Goal: Task Accomplishment & Management: Use online tool/utility

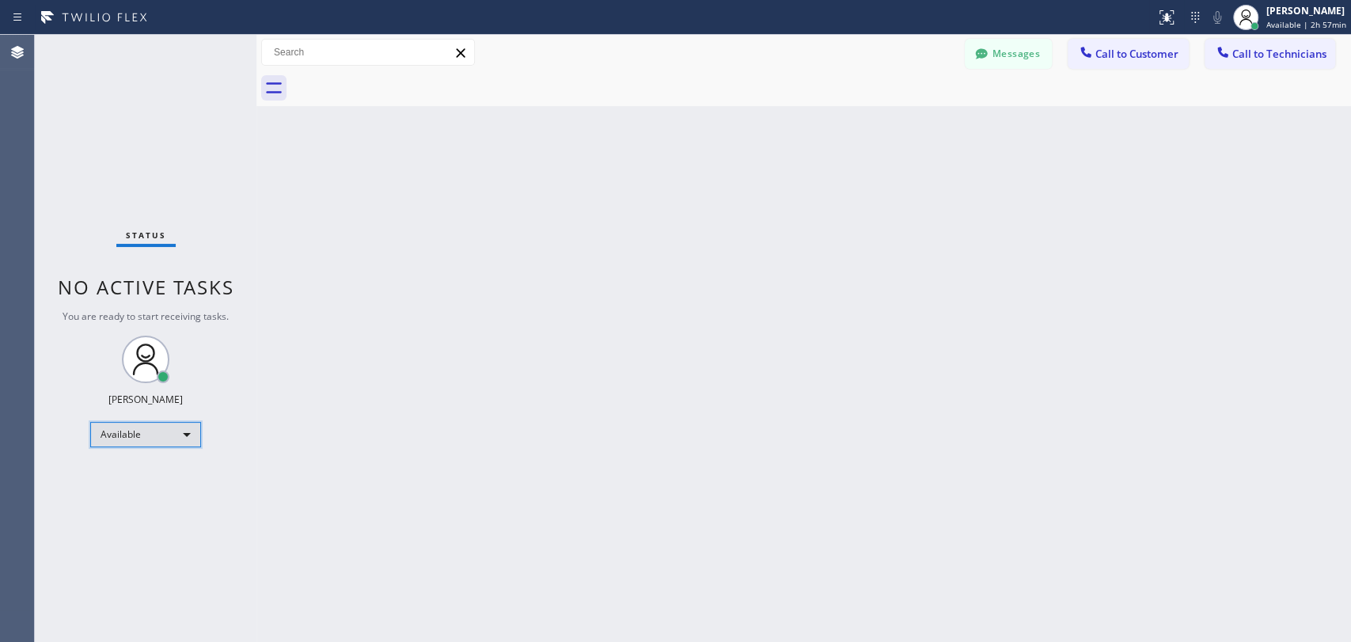
click at [154, 432] on div "Available" at bounding box center [145, 434] width 111 height 25
click at [161, 495] on li "Unavailable" at bounding box center [145, 494] width 108 height 19
click at [133, 440] on div "Unavailable" at bounding box center [145, 441] width 111 height 25
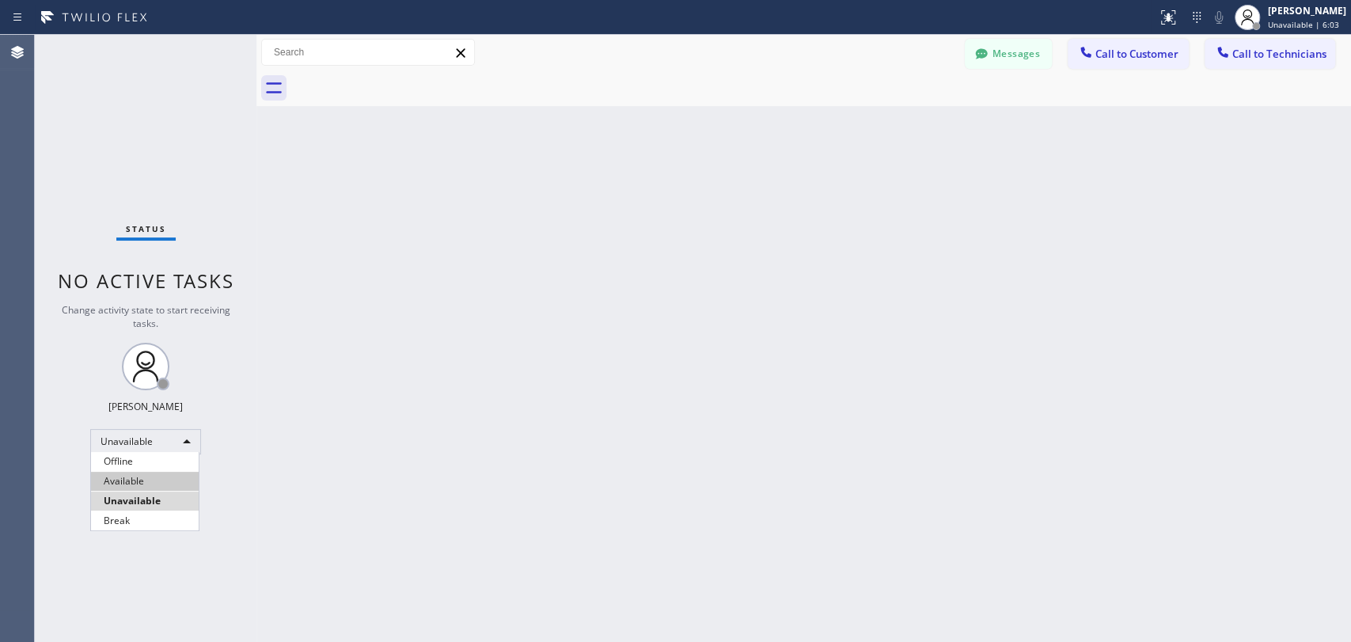
click at [159, 479] on li "Available" at bounding box center [145, 481] width 108 height 19
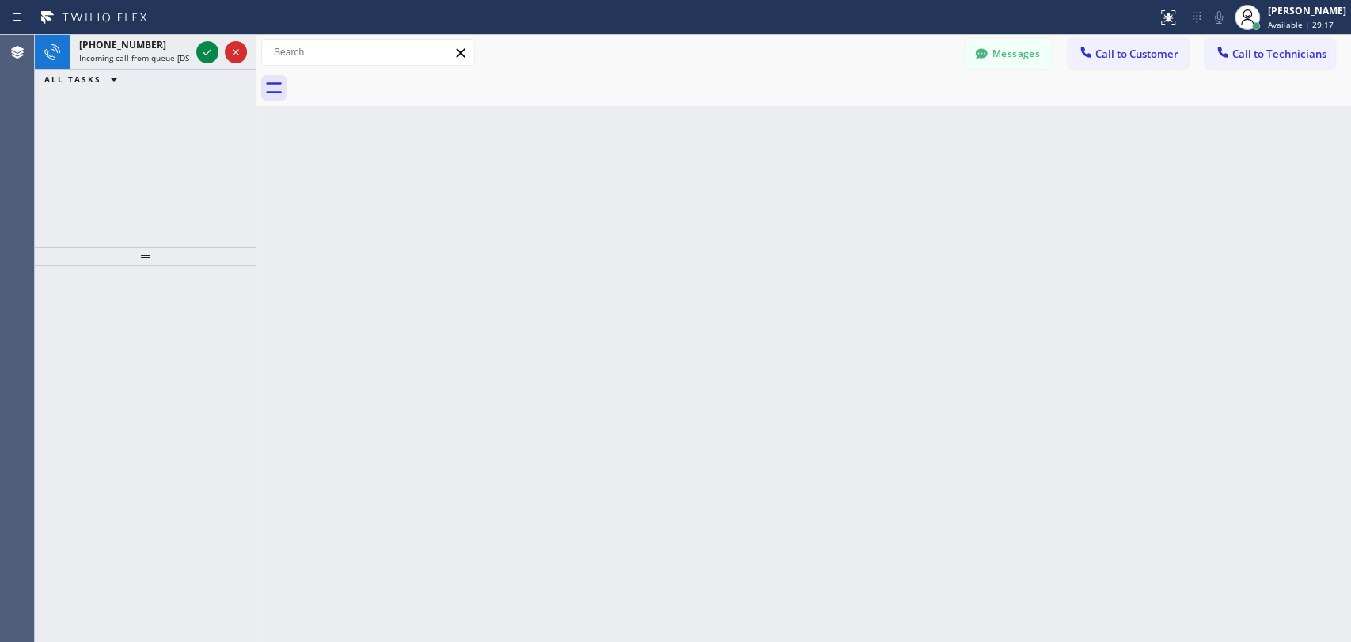
click at [691, 232] on div "Back to Dashboard Change Sender ID Customers Technicians HH Harold Harper 08/18…" at bounding box center [803, 338] width 1095 height 607
click at [206, 54] on icon at bounding box center [207, 52] width 8 height 6
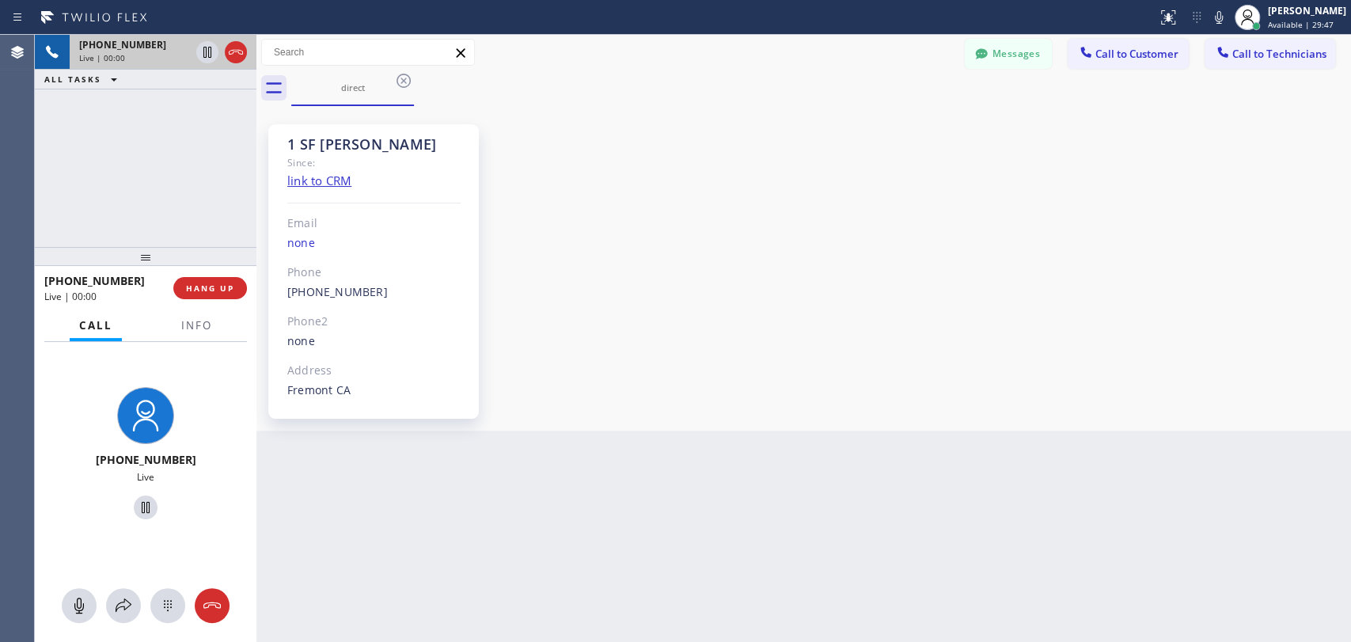
scroll to position [90, 0]
click at [154, 109] on div "+18185880896 Live | 02:34 ALL TASKS ALL TASKS ACTIVE TASKS TASKS IN WRAP UP" at bounding box center [146, 141] width 222 height 212
click at [215, 289] on span "HANG UP" at bounding box center [210, 288] width 48 height 11
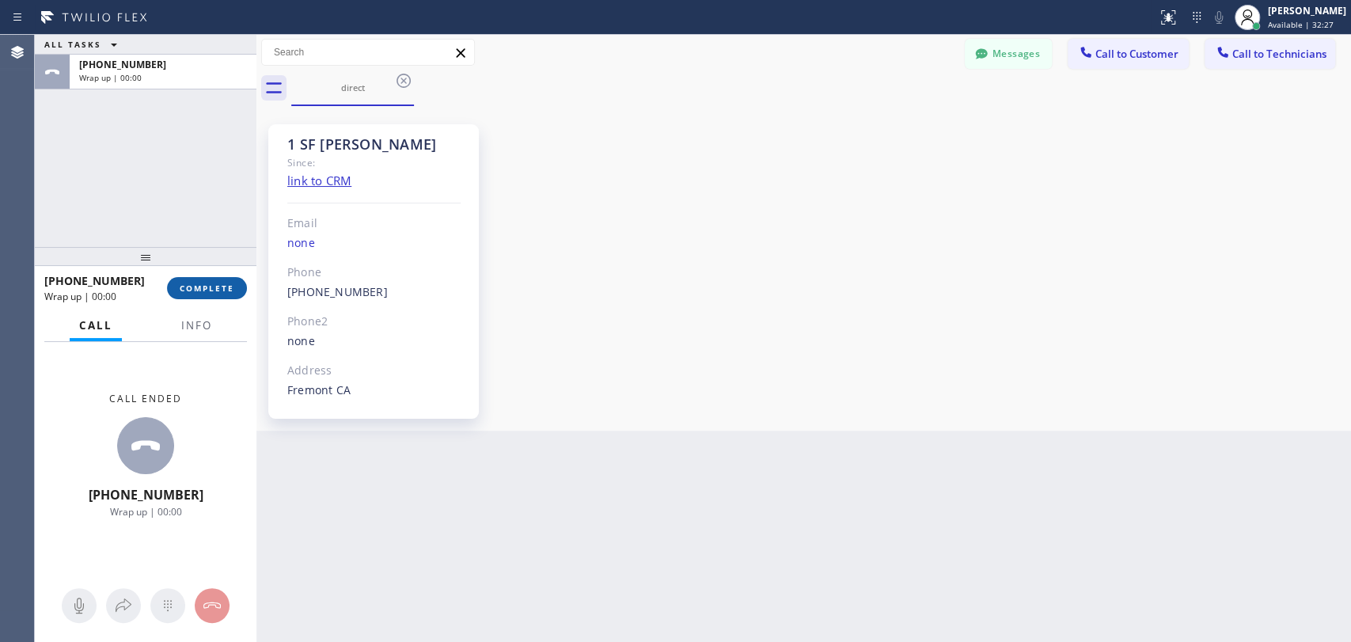
click at [201, 291] on span "COMPLETE" at bounding box center [207, 288] width 55 height 11
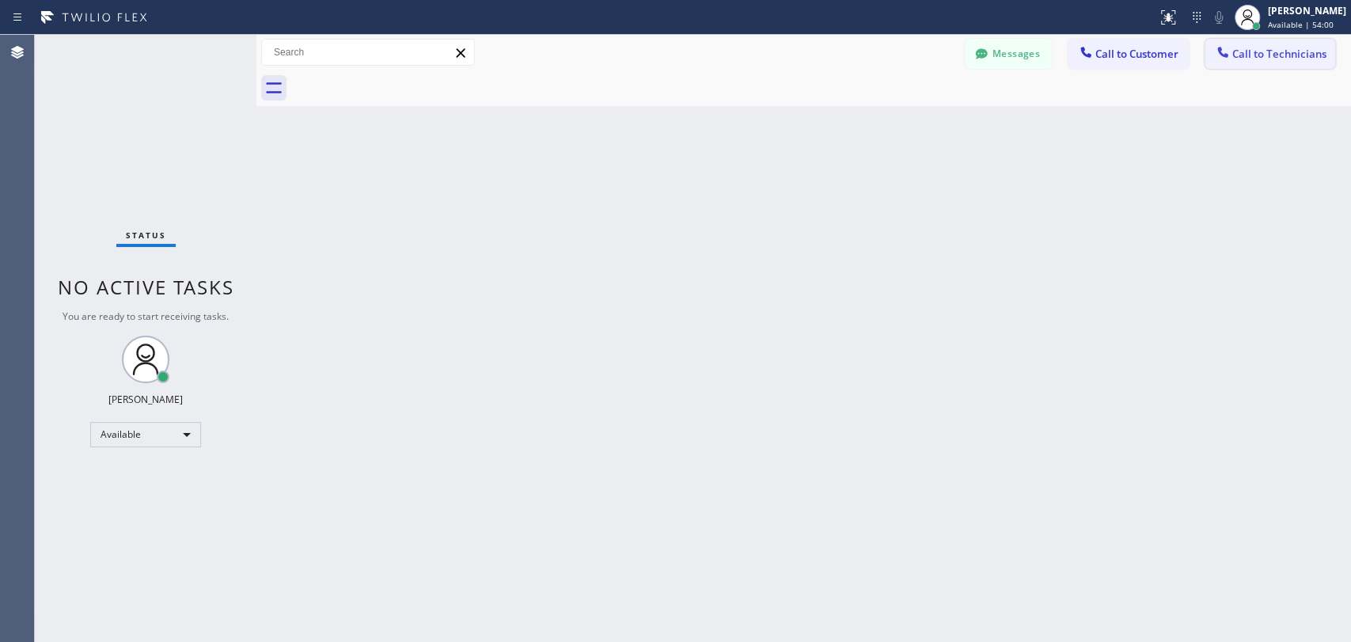
click at [1235, 53] on span "Call to Technicians" at bounding box center [1279, 54] width 94 height 14
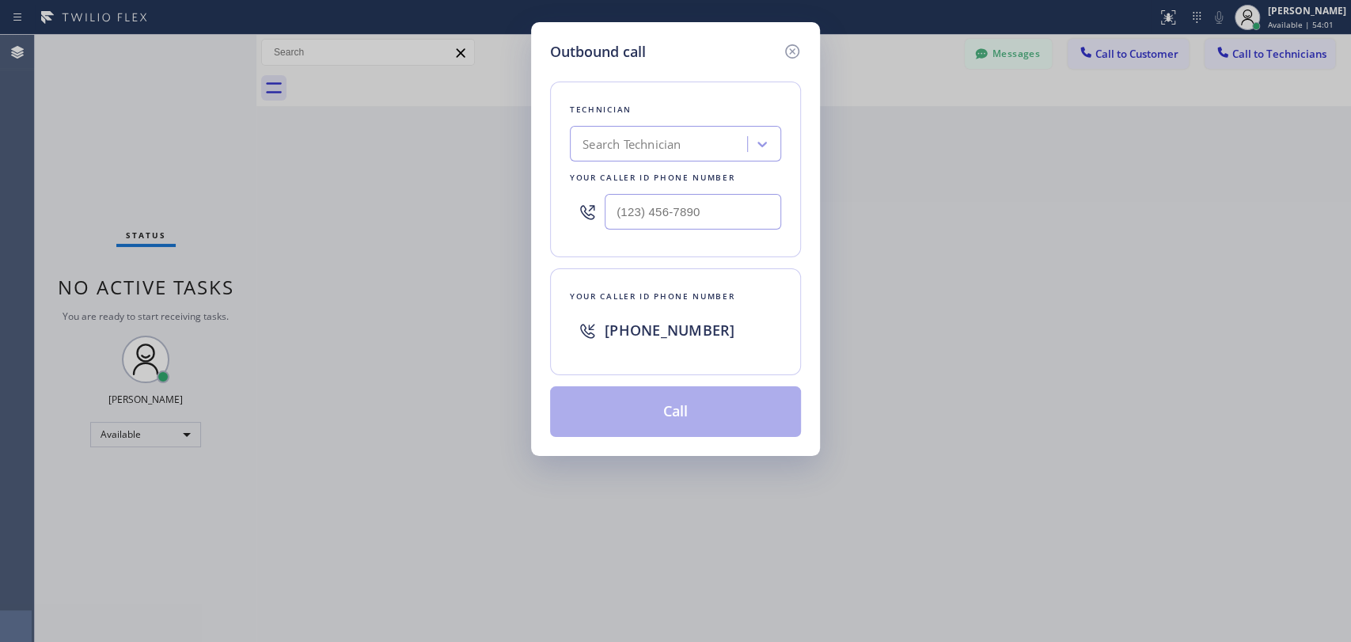
click at [656, 144] on div "Search Technician" at bounding box center [632, 144] width 98 height 18
type input "sham"
click at [663, 173] on div "Shamsuddin Esmati" at bounding box center [675, 177] width 211 height 28
type input "(916) 706-8130"
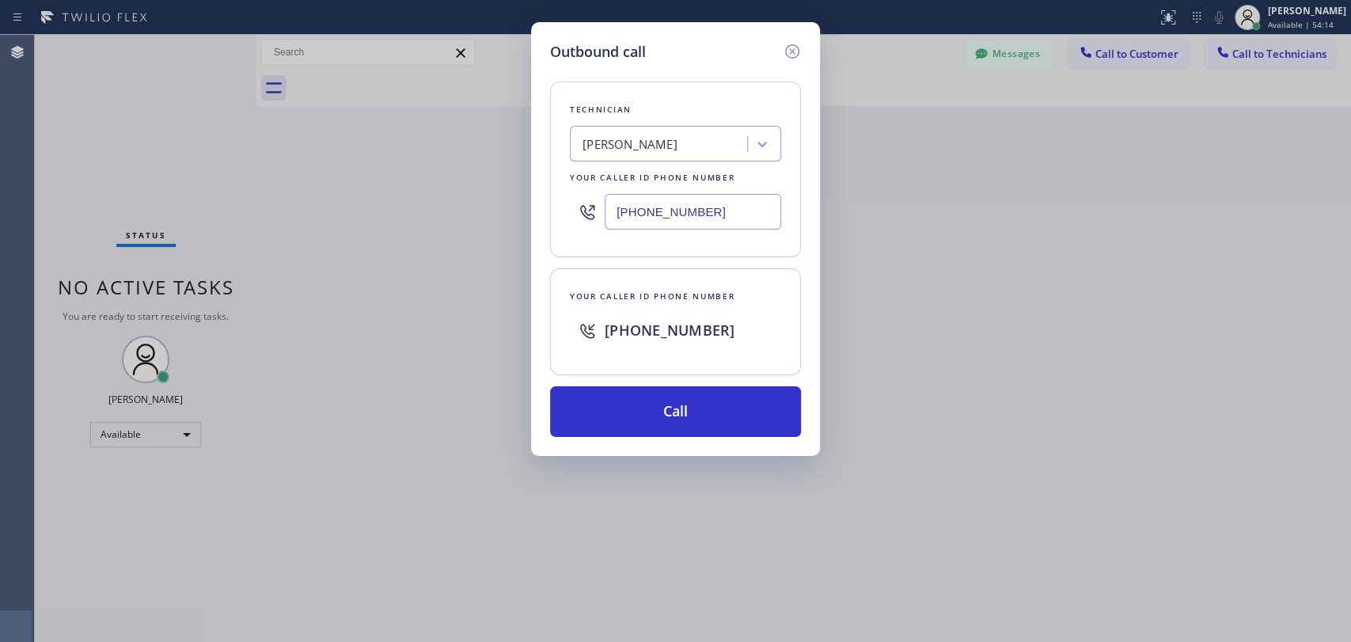
drag, startPoint x: 607, startPoint y: 218, endPoint x: 717, endPoint y: 218, distance: 110.0
click at [717, 218] on input "(916) 706-8130" at bounding box center [693, 212] width 177 height 36
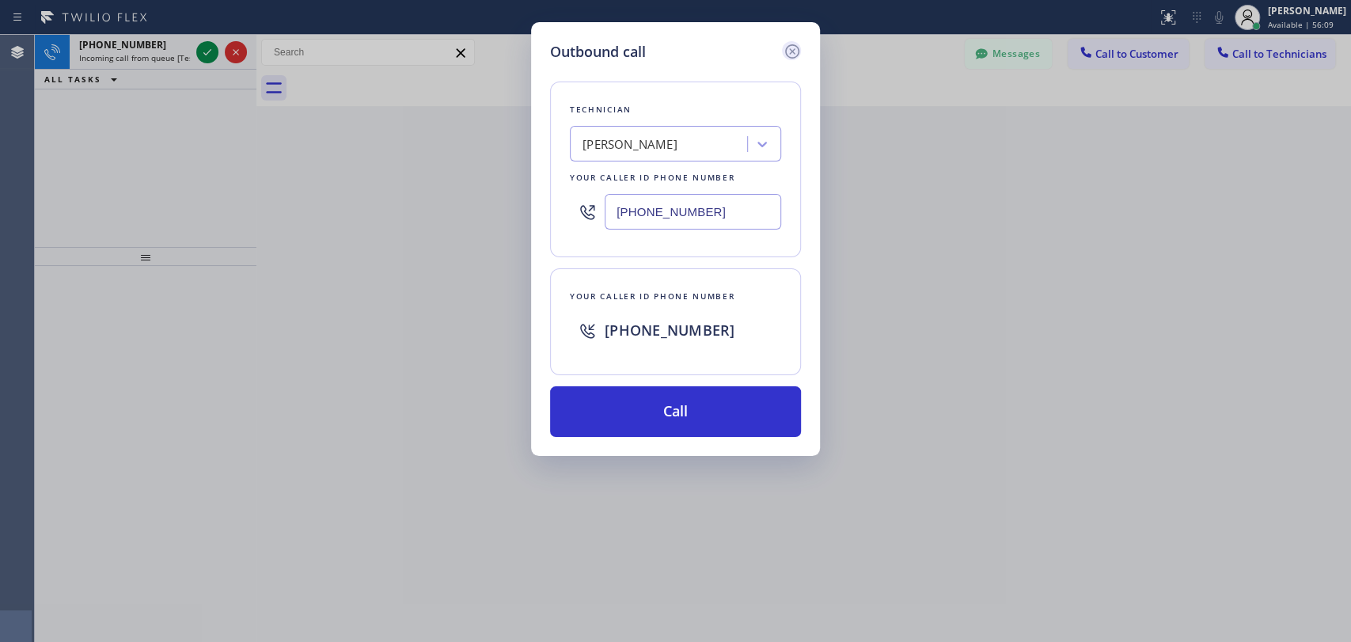
click at [788, 46] on icon at bounding box center [792, 51] width 14 height 14
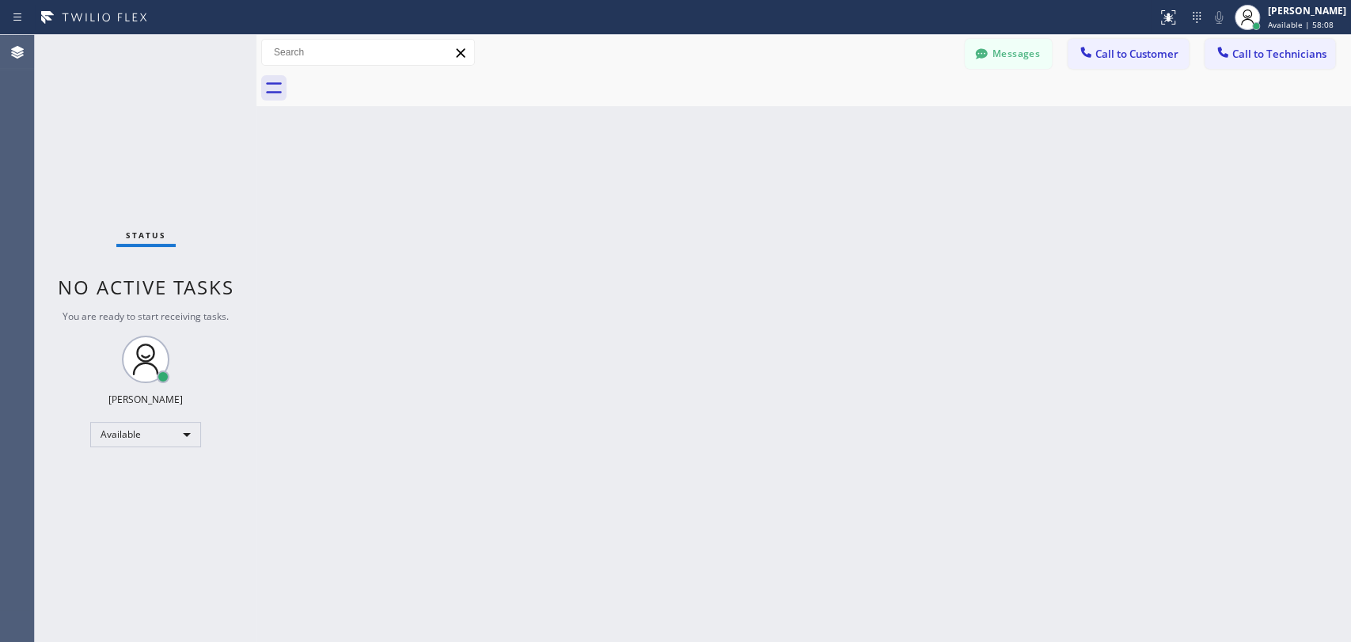
drag, startPoint x: 1185, startPoint y: 366, endPoint x: 1165, endPoint y: 362, distance: 20.2
click at [1185, 366] on div "Back to Dashboard Change Sender ID Customers Technicians MG Miss Gabby 08/18 11…" at bounding box center [803, 338] width 1095 height 607
click at [1276, 40] on button "Call to Technicians" at bounding box center [1270, 54] width 131 height 30
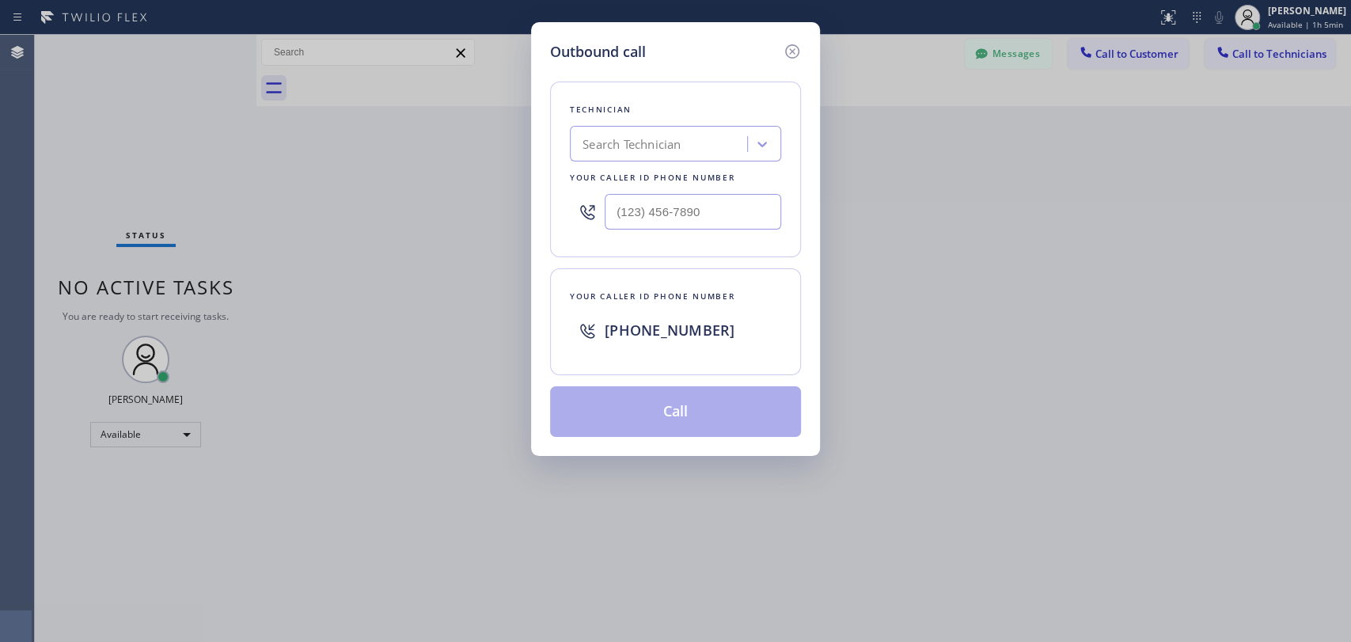
click at [1269, 59] on div "Outbound call Technician Search Technician Your caller id phone number Your cal…" at bounding box center [675, 321] width 1351 height 642
click at [643, 150] on div "Search Technician" at bounding box center [632, 144] width 98 height 18
type input "ы"
type input "serg"
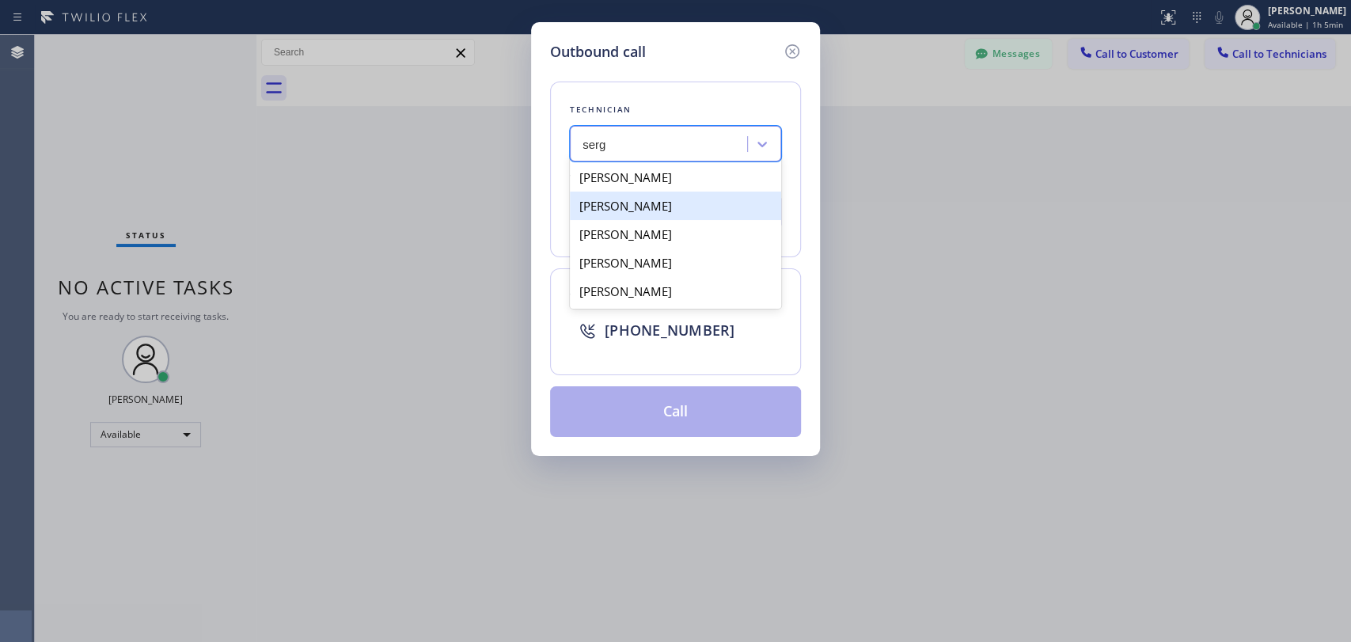
click at [676, 185] on div "[PERSON_NAME]" at bounding box center [675, 177] width 211 height 28
type input "(323) 304-1325"
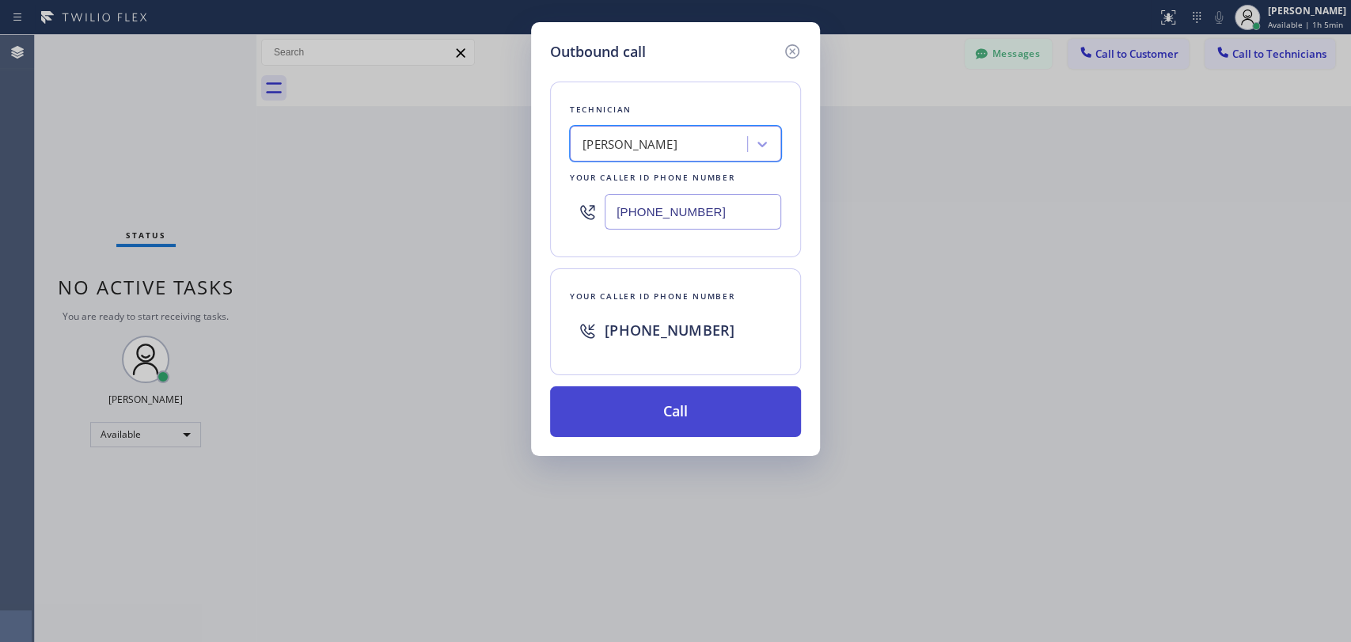
click at [697, 409] on button "Call" at bounding box center [675, 411] width 251 height 51
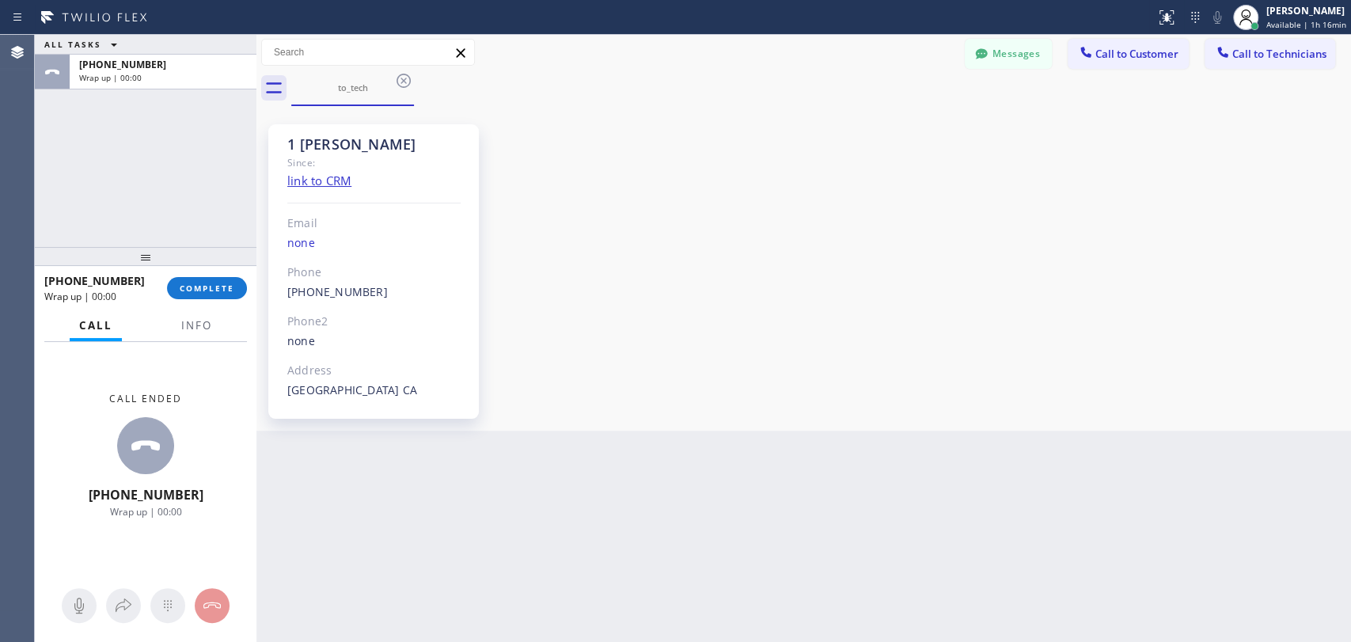
drag, startPoint x: 236, startPoint y: 294, endPoint x: 519, endPoint y: 336, distance: 286.4
click at [235, 293] on button "COMPLETE" at bounding box center [207, 288] width 80 height 22
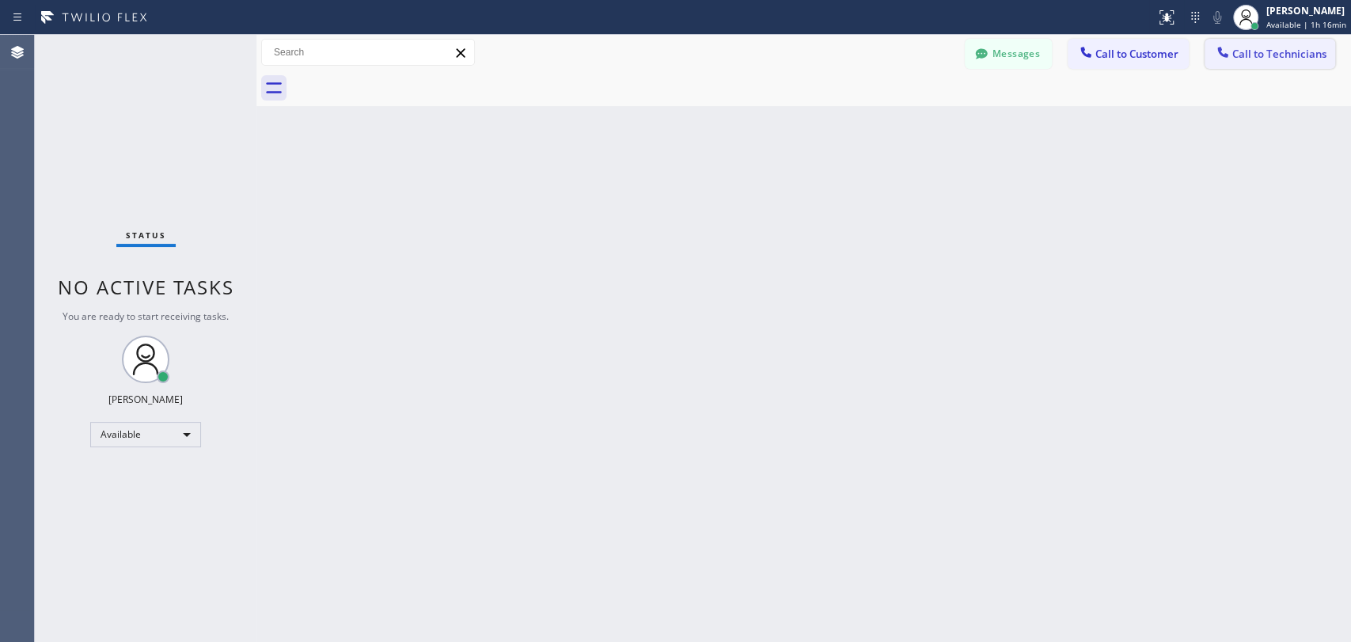
click at [1255, 54] on span "Call to Technicians" at bounding box center [1279, 54] width 94 height 14
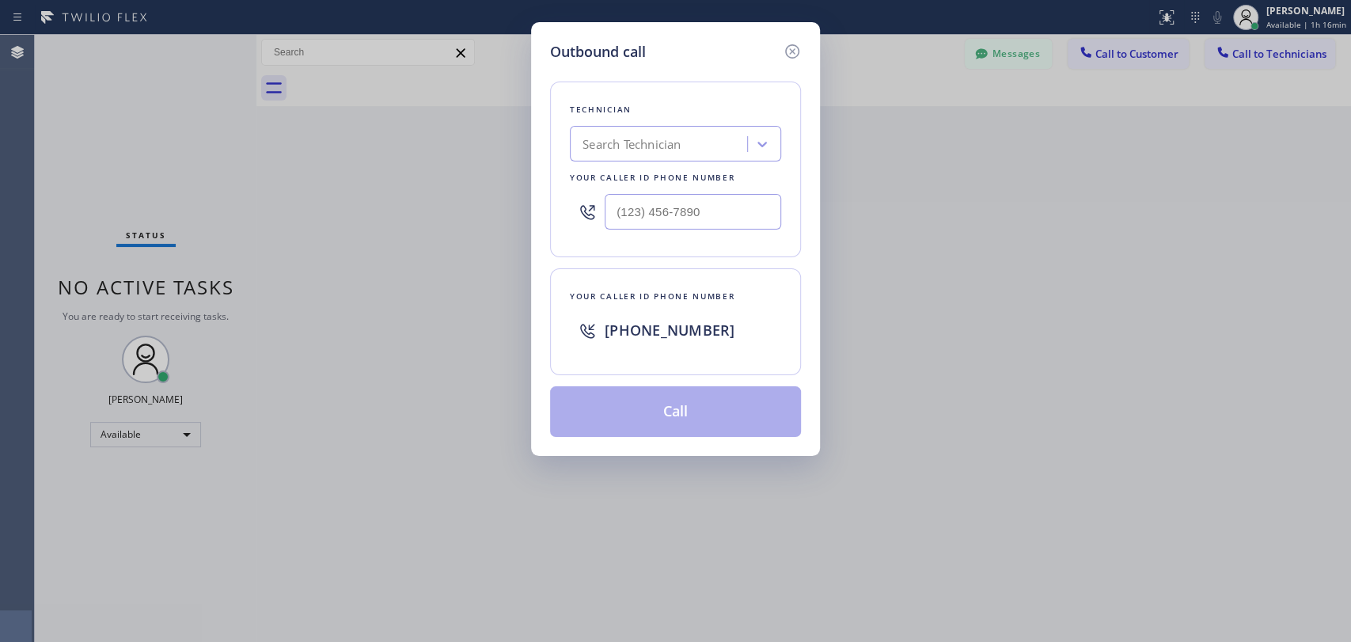
click at [671, 156] on div "Search Technician" at bounding box center [661, 145] width 173 height 28
click at [592, 143] on input "isaak" at bounding box center [597, 144] width 29 height 13
drag, startPoint x: 583, startPoint y: 145, endPoint x: 699, endPoint y: 146, distance: 116.4
click at [699, 146] on div "isaak isaak" at bounding box center [661, 145] width 173 height 28
type input "i"
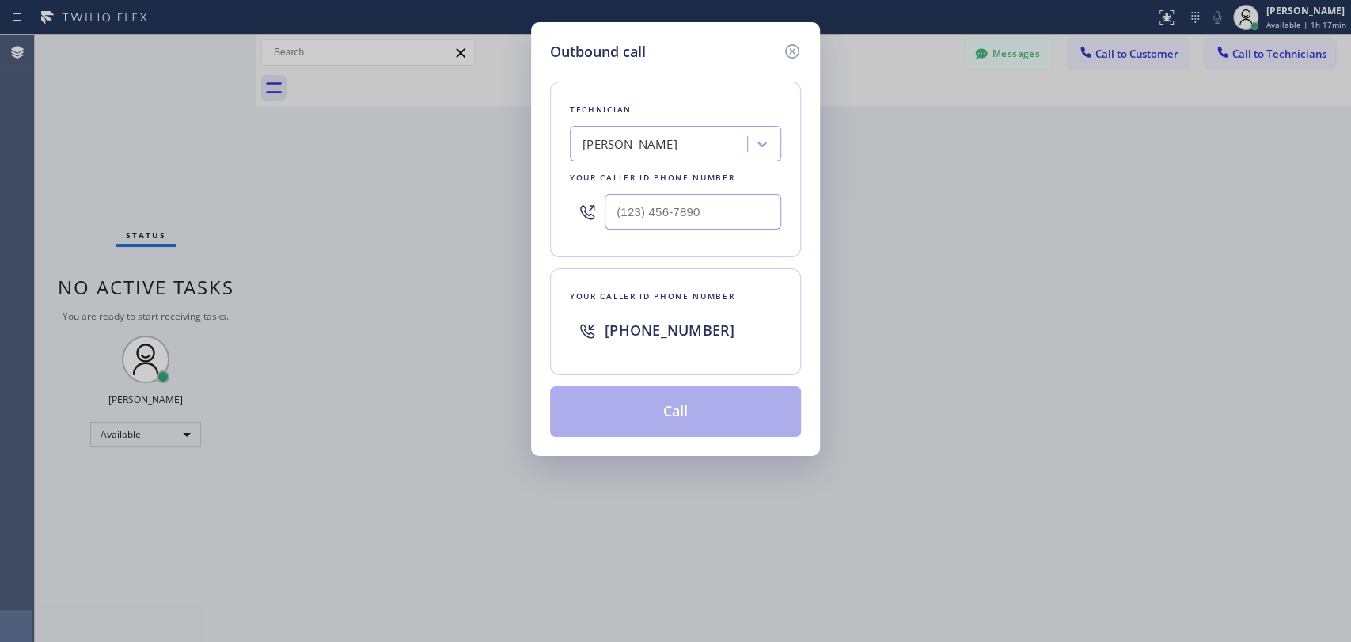
click at [1102, 401] on div "Outbound call Technician Sergey Kozhemyakin Your caller id phone number Your ca…" at bounding box center [675, 321] width 1351 height 642
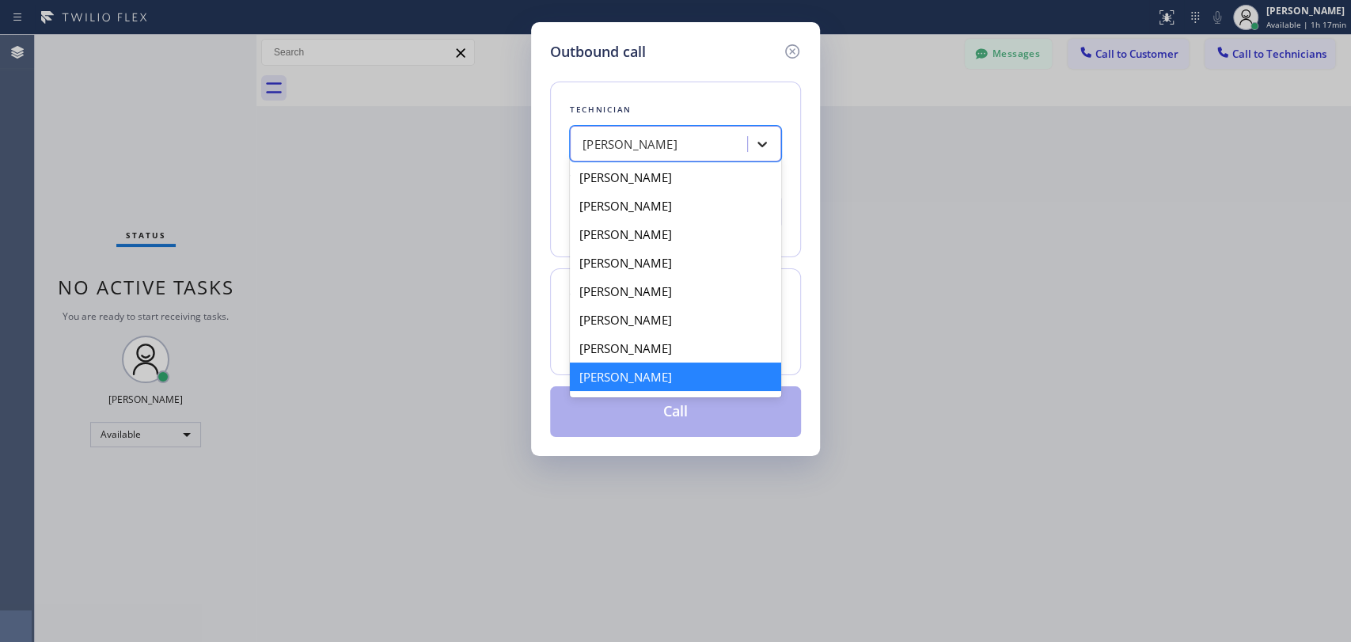
click at [755, 136] on icon at bounding box center [762, 144] width 16 height 16
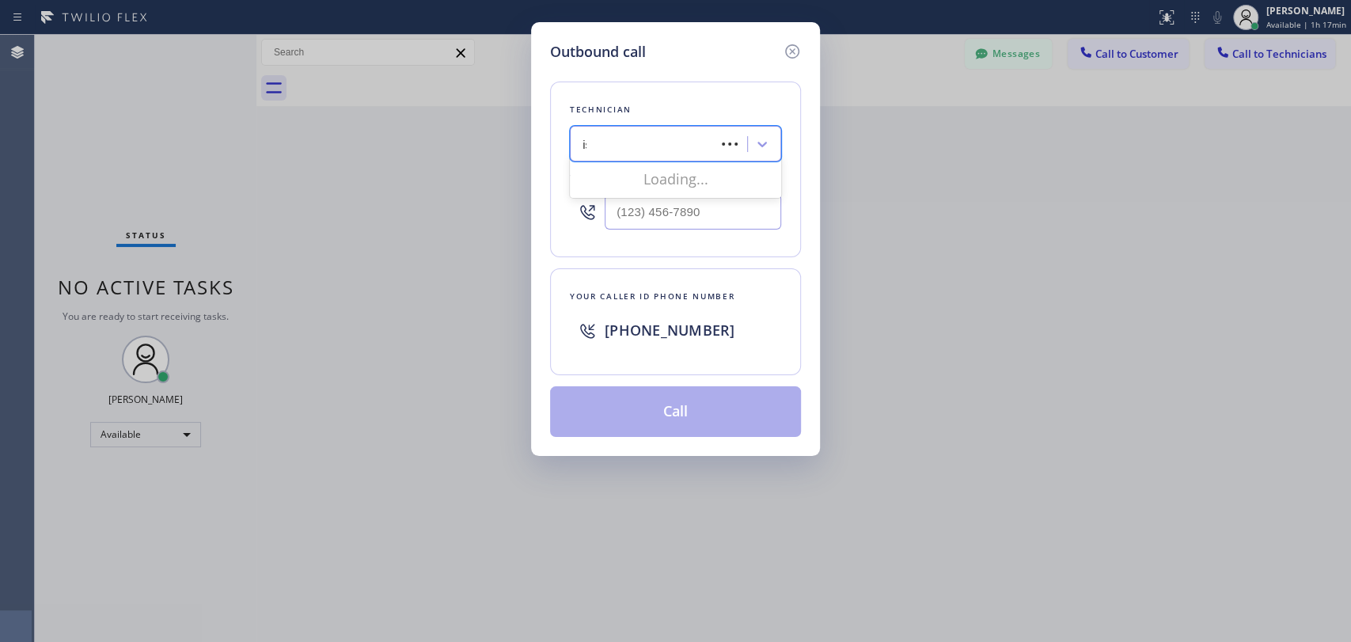
type input "isa"
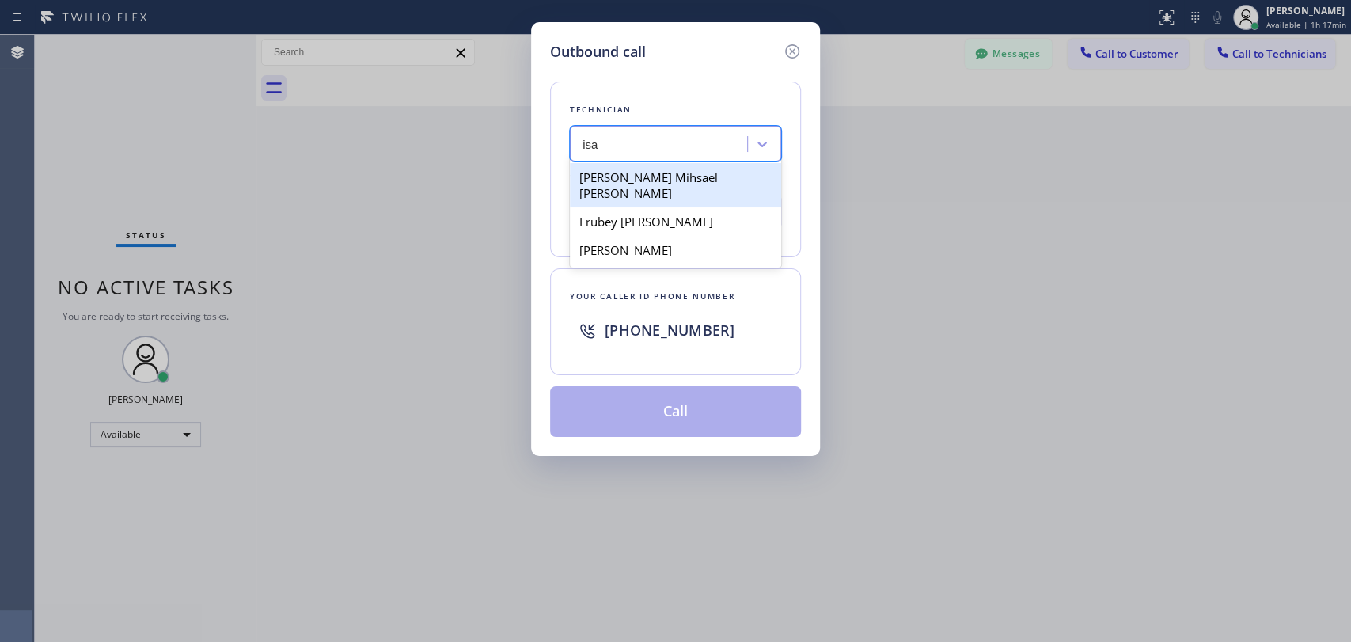
click at [658, 180] on div "[PERSON_NAME] Mihsael [PERSON_NAME]" at bounding box center [675, 185] width 211 height 44
type input "(619) 860-7574"
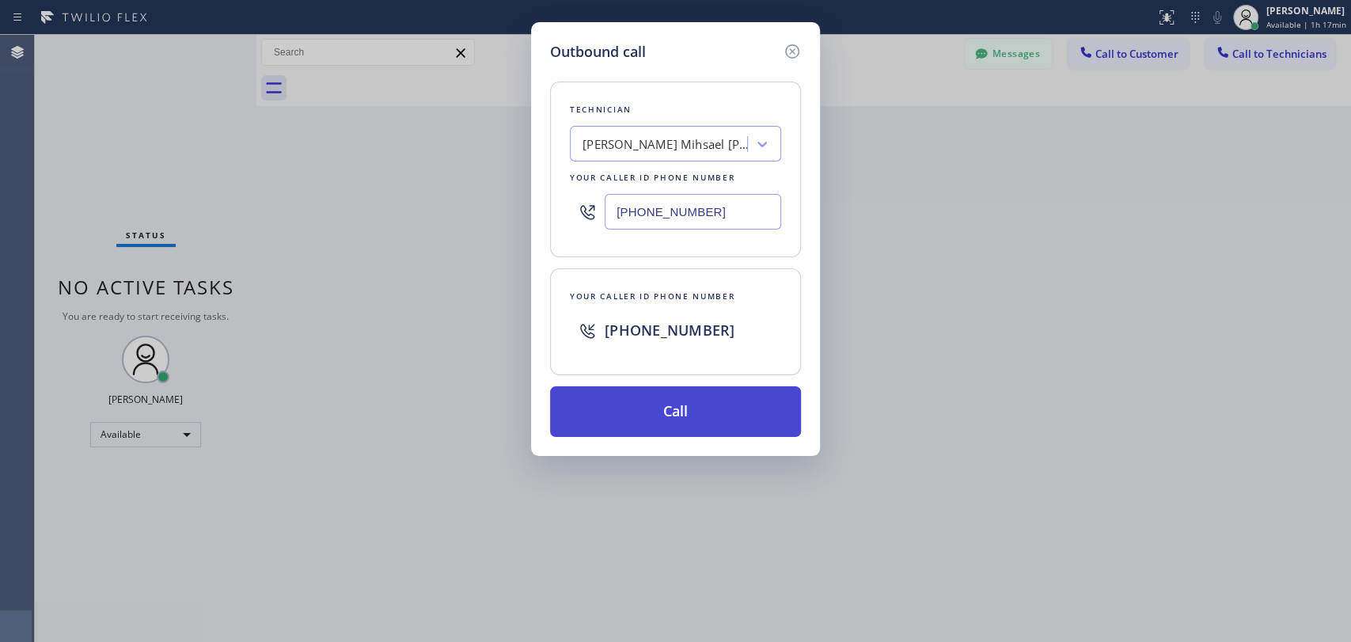
click at [652, 407] on button "Call" at bounding box center [675, 411] width 251 height 51
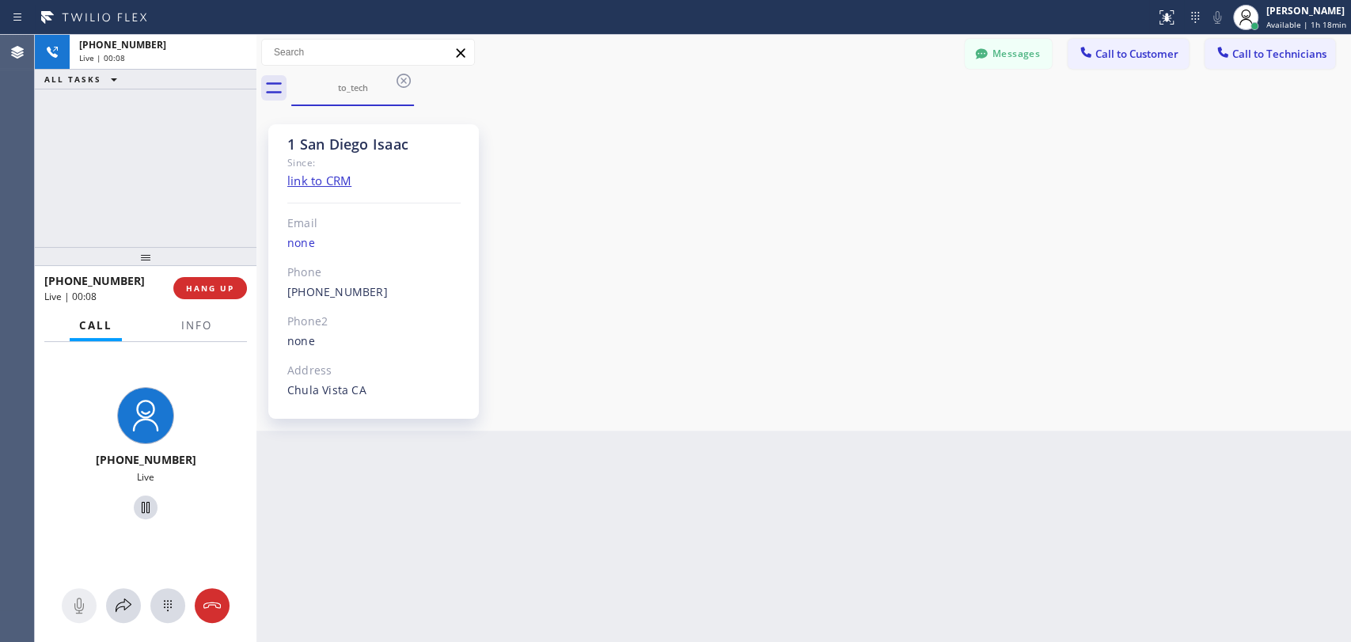
click at [1171, 279] on div "1 San Diego Isaac Since: link to CRM Email none Phone (619) 860-7574 Outbound c…" at bounding box center [803, 268] width 1087 height 317
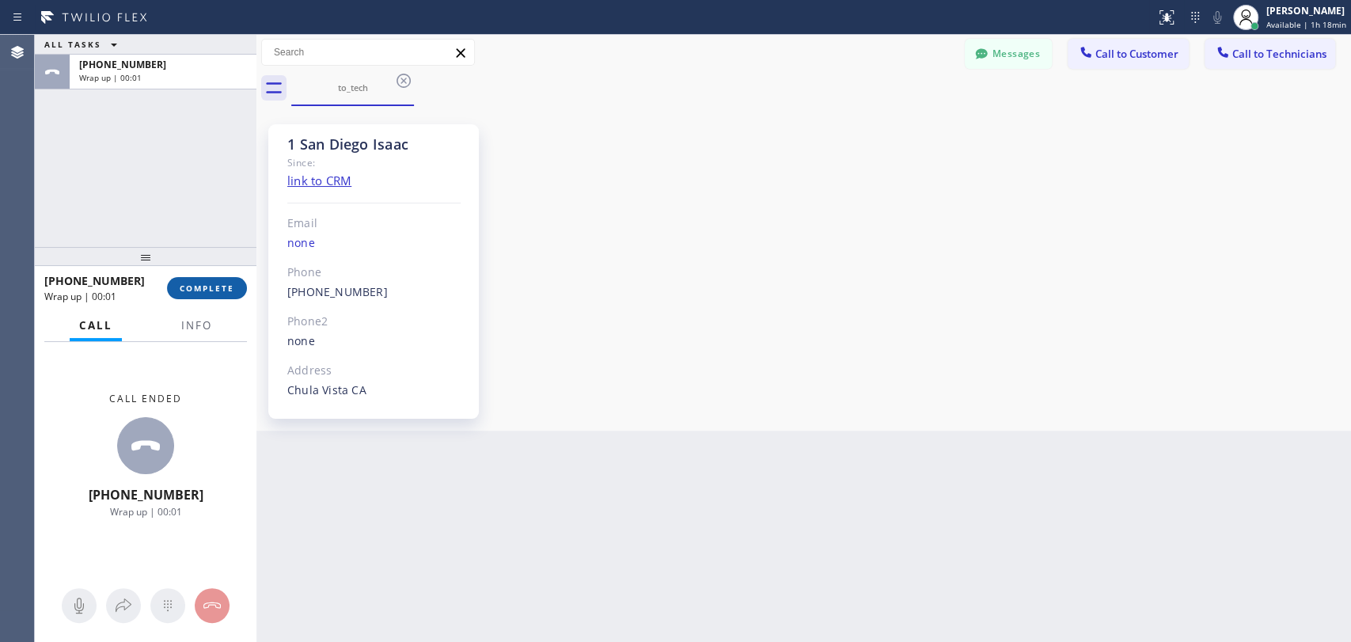
click at [205, 281] on button "COMPLETE" at bounding box center [207, 288] width 80 height 22
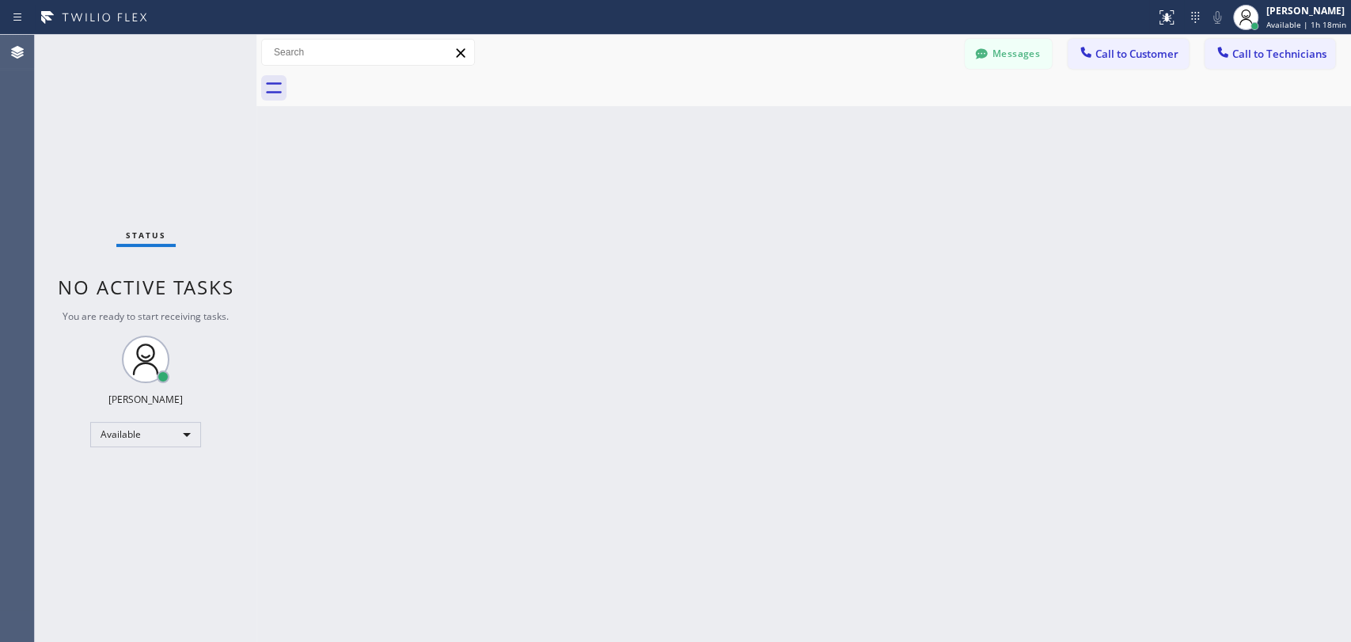
click at [1178, 309] on div "Back to Dashboard Change Sender ID Customers Technicians MG Miss Gabby 08/18 11…" at bounding box center [803, 338] width 1095 height 607
click at [1239, 59] on span "Call to Technicians" at bounding box center [1279, 54] width 94 height 14
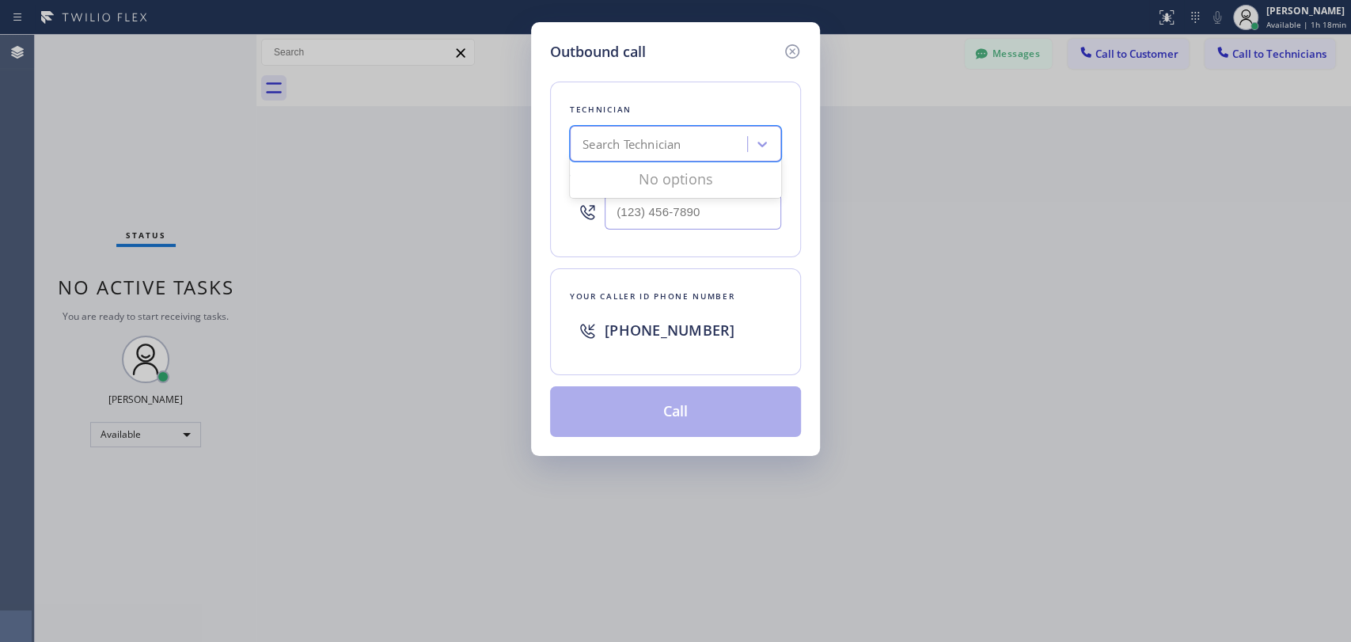
click at [623, 136] on div "Search Technician" at bounding box center [632, 144] width 98 height 18
type input "isa"
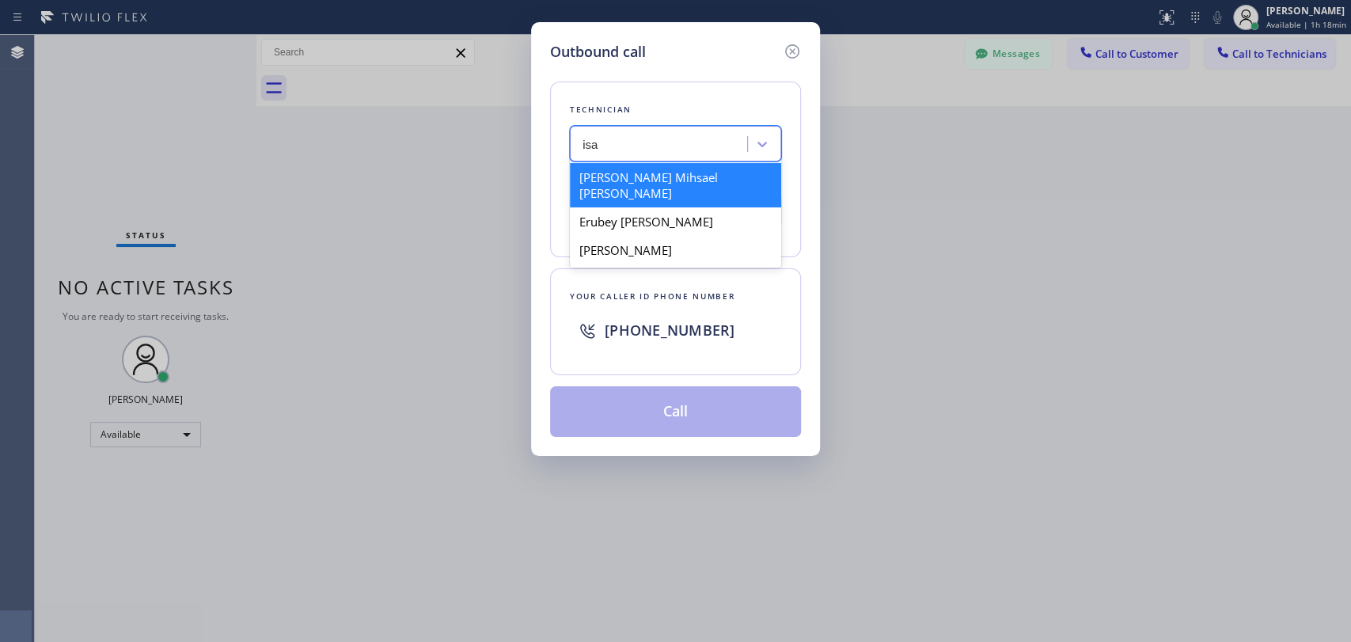
click at [662, 179] on div "[PERSON_NAME] Mihsael [PERSON_NAME]" at bounding box center [675, 185] width 211 height 44
type input "(619) 860-7574"
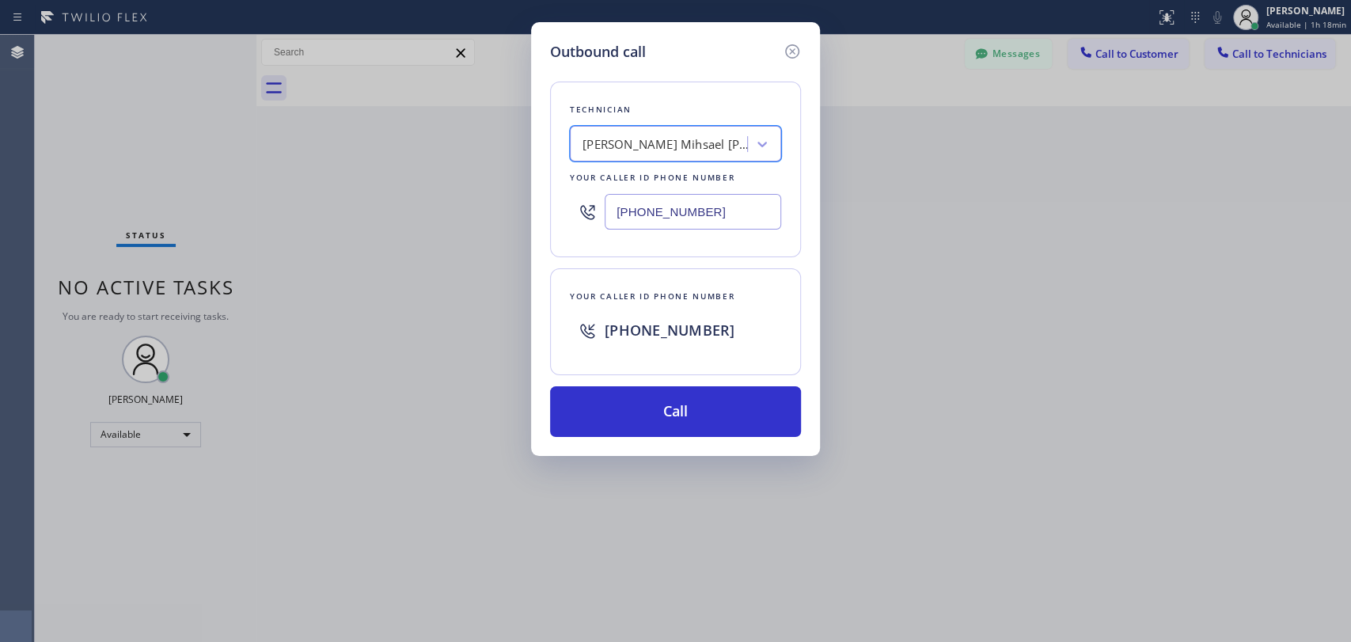
click at [682, 216] on input "(619) 860-7574" at bounding box center [693, 212] width 177 height 36
click at [682, 215] on input "(619) 860-7574" at bounding box center [693, 212] width 177 height 36
